Goal: Use online tool/utility: Utilize a website feature to perform a specific function

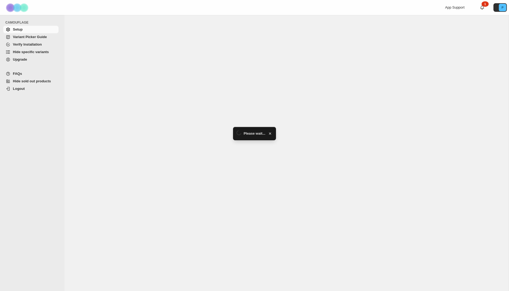
click at [40, 54] on span "Hide specific variants" at bounding box center [31, 52] width 36 height 4
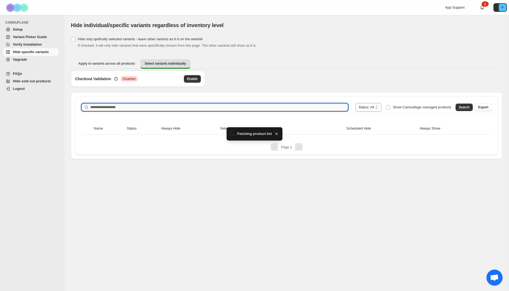
click at [166, 108] on input "Search product name" at bounding box center [219, 108] width 258 height 8
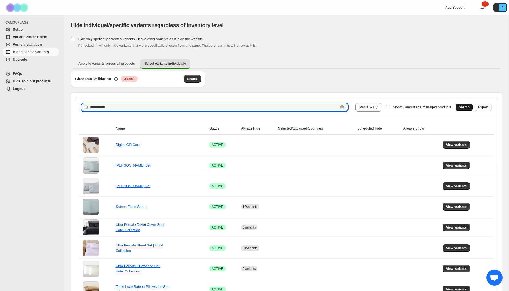
type input "**********"
click at [460, 107] on span "Search" at bounding box center [464, 107] width 11 height 4
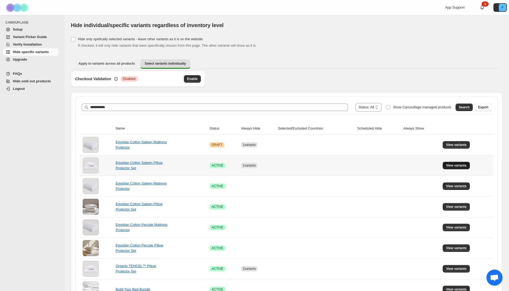
click at [458, 167] on span "View variants" at bounding box center [456, 166] width 21 height 4
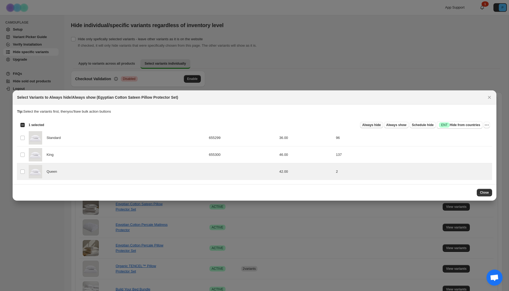
click at [373, 125] on span "Always hide" at bounding box center [371, 125] width 19 height 4
